Goal: Find specific page/section: Find specific page/section

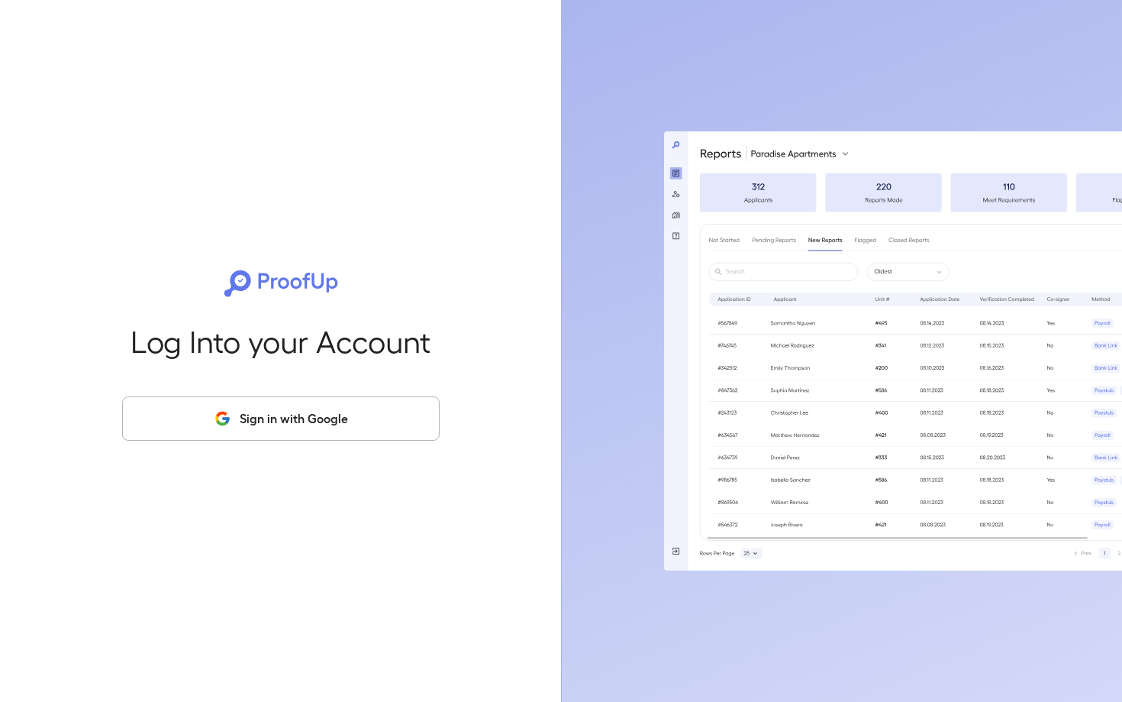
click at [324, 427] on button "Sign in with Google" at bounding box center [281, 418] width 318 height 44
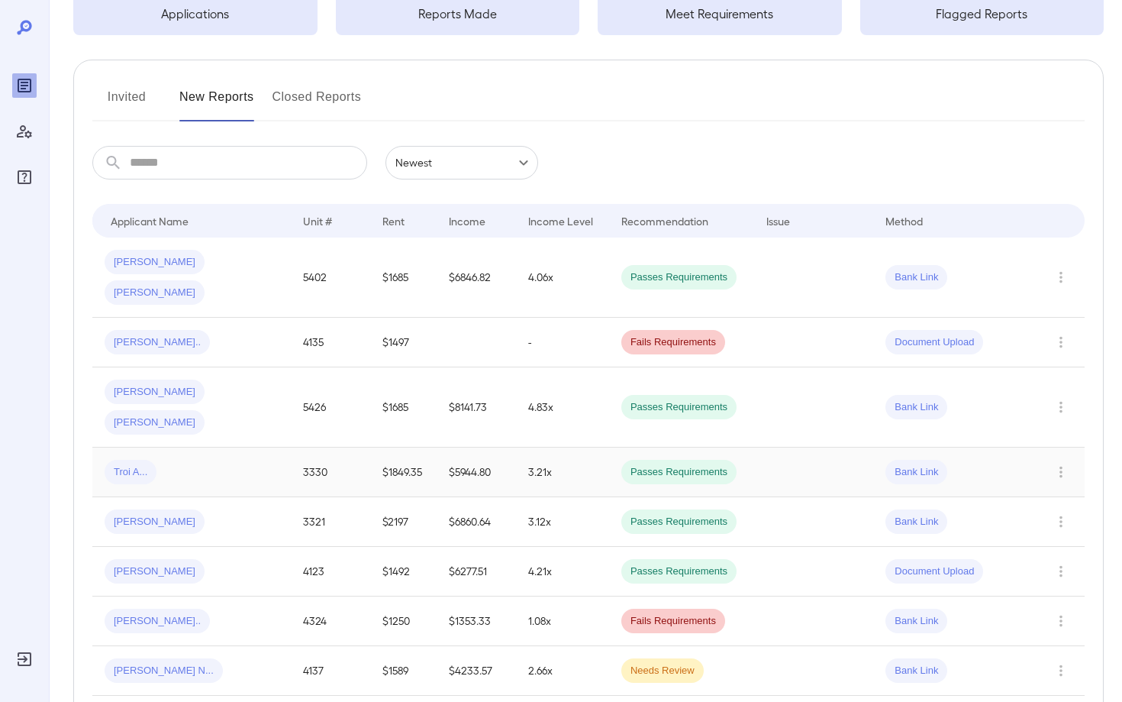
scroll to position [131, 0]
click at [151, 563] on span "Antonio W..." at bounding box center [155, 570] width 100 height 15
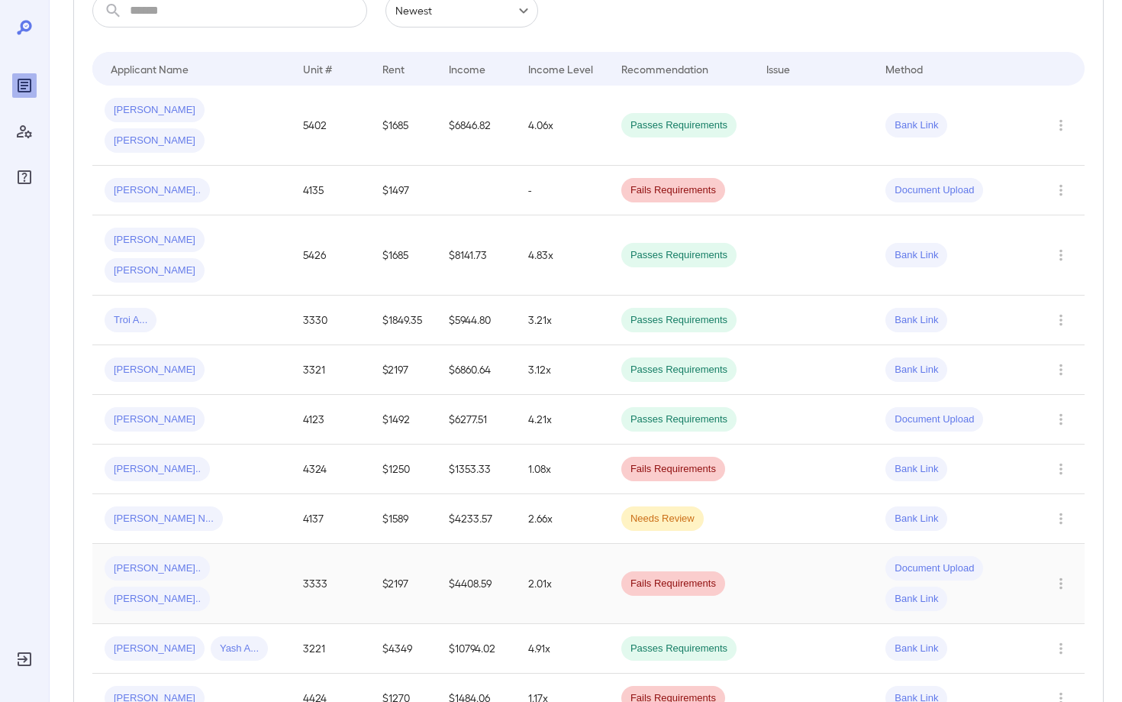
scroll to position [264, 0]
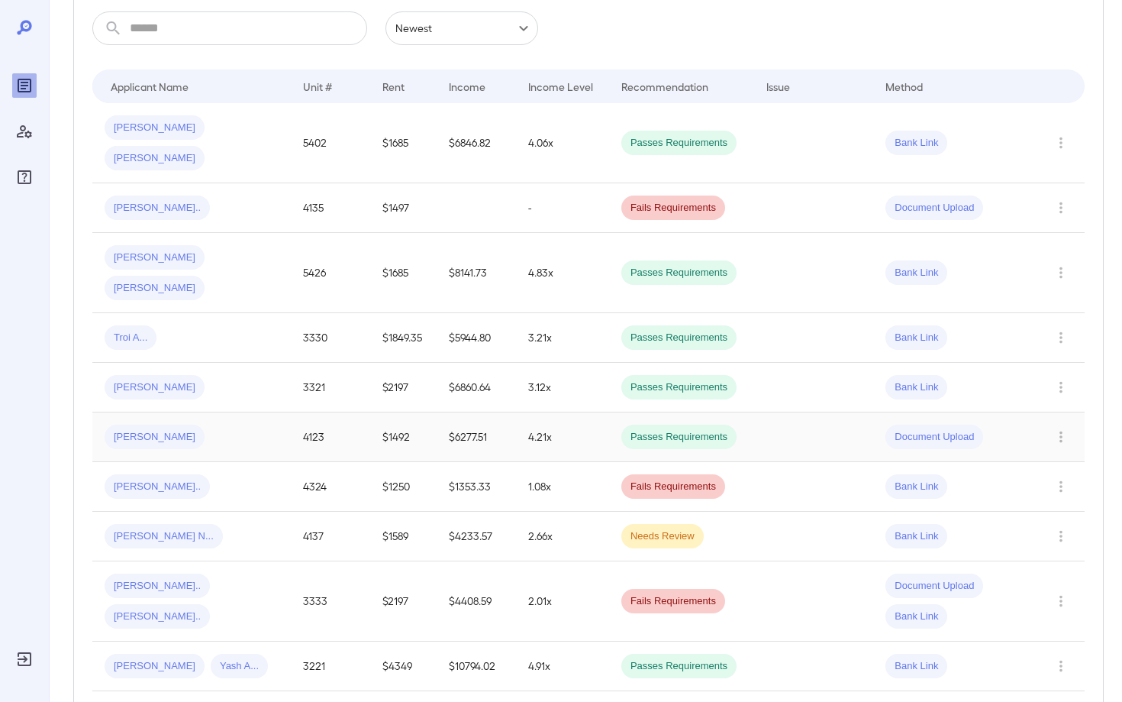
click at [143, 430] on span "Antonio W..." at bounding box center [155, 437] width 100 height 15
